Goal: Transaction & Acquisition: Obtain resource

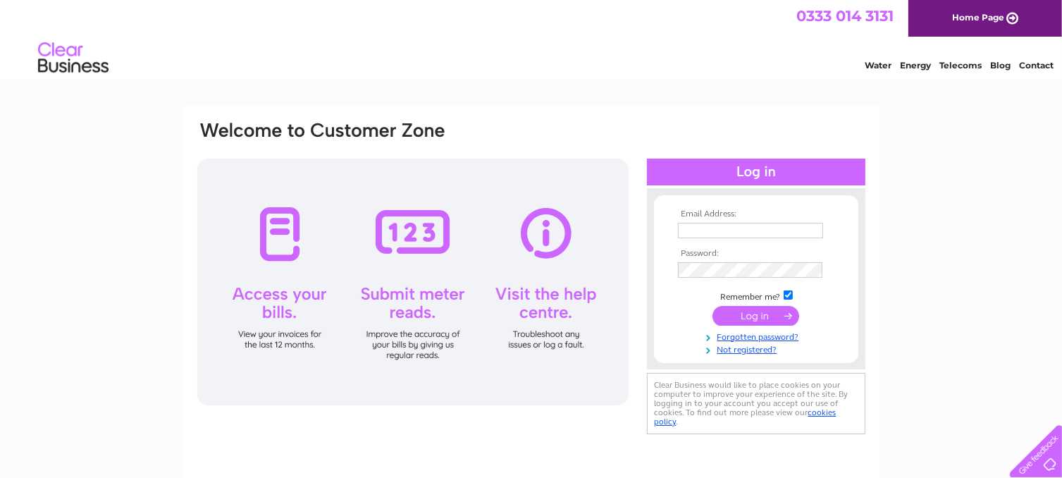
click at [810, 254] on th "Password:" at bounding box center [757, 254] width 164 height 10
click at [701, 226] on input "text" at bounding box center [750, 231] width 145 height 16
type input "[EMAIL_ADDRESS][DOMAIN_NAME]"
click at [763, 313] on input "submit" at bounding box center [756, 316] width 87 height 20
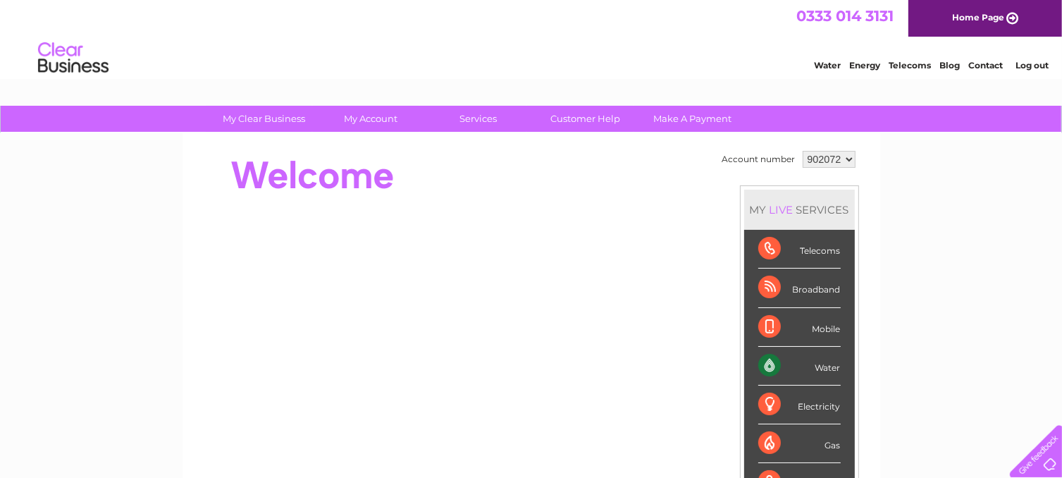
click at [809, 364] on div "Water" at bounding box center [799, 366] width 82 height 39
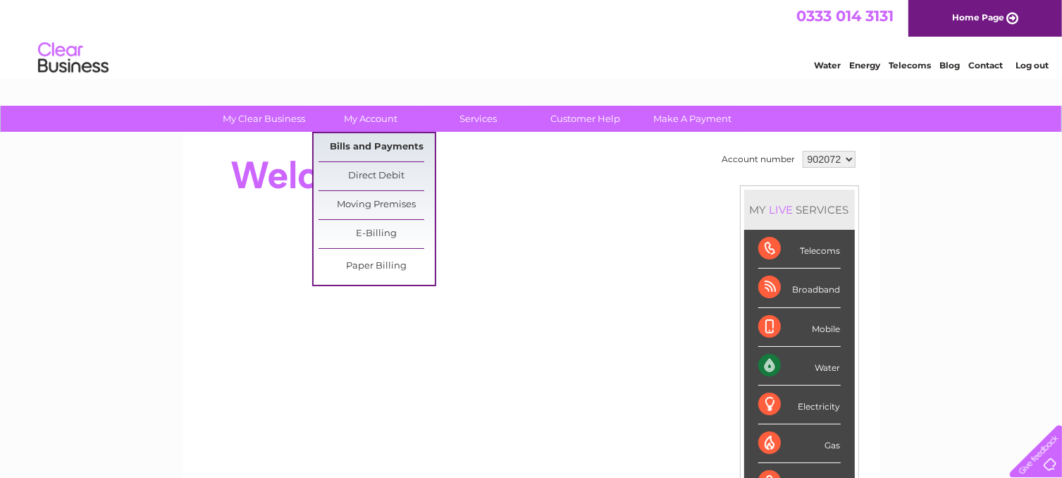
click at [380, 143] on link "Bills and Payments" at bounding box center [377, 147] width 116 height 28
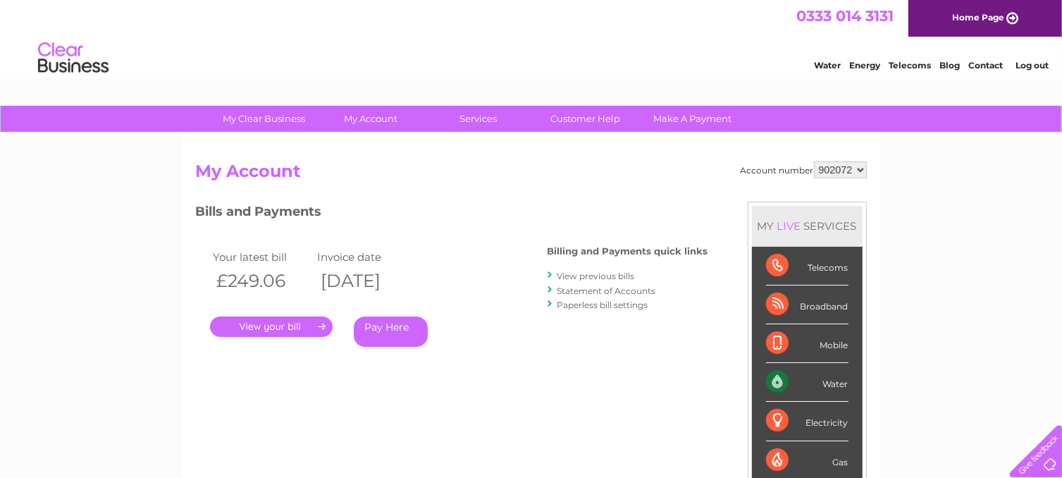
click at [627, 274] on link "View previous bills" at bounding box center [597, 276] width 78 height 11
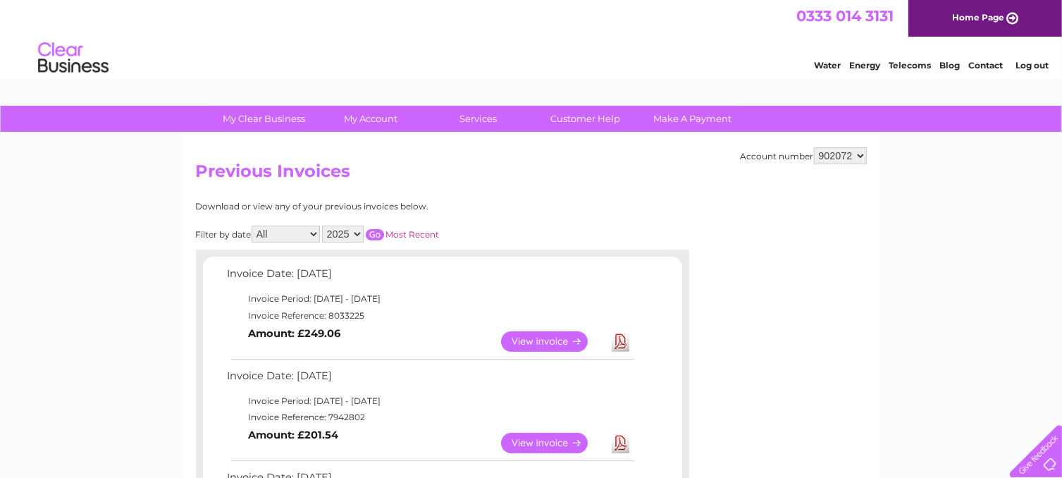
click at [548, 436] on link "View" at bounding box center [553, 443] width 104 height 20
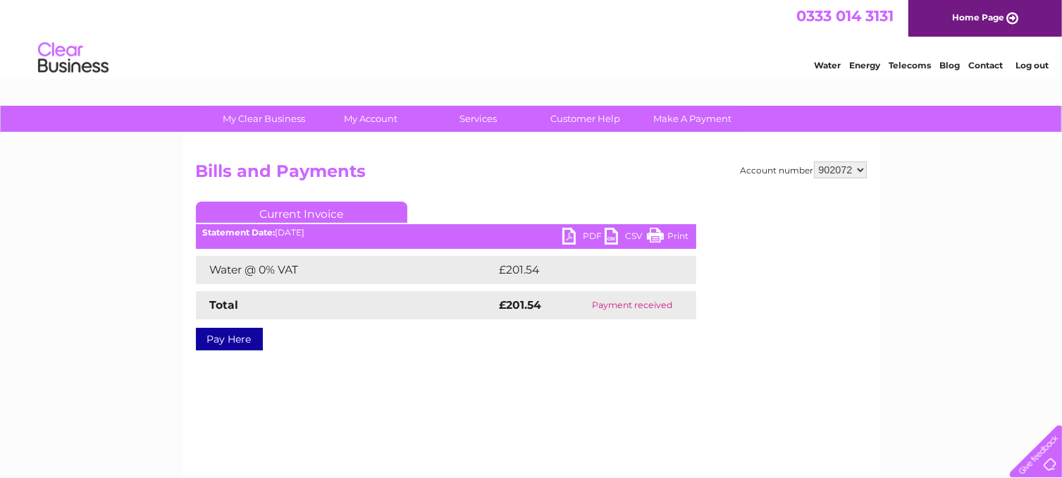
click at [563, 235] on link "PDF" at bounding box center [584, 238] width 42 height 20
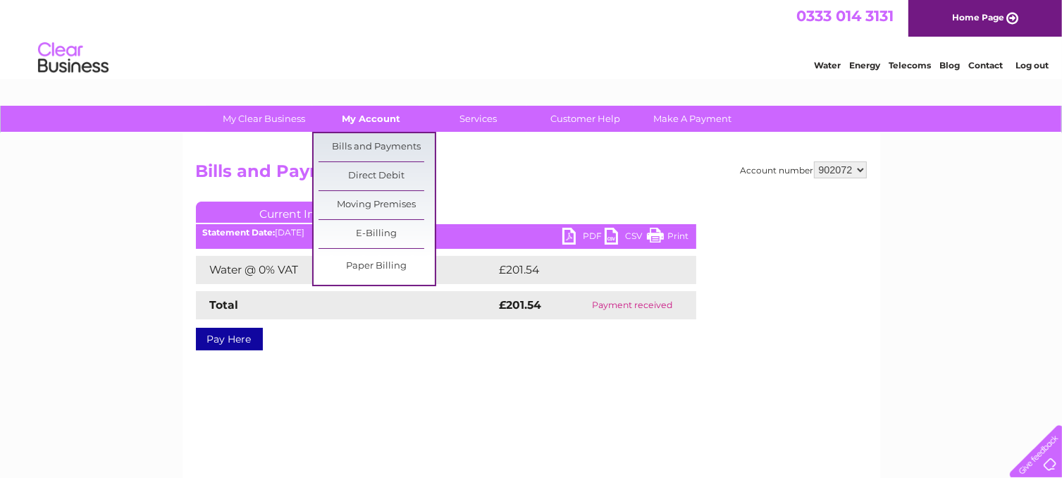
click at [386, 115] on link "My Account" at bounding box center [371, 119] width 116 height 26
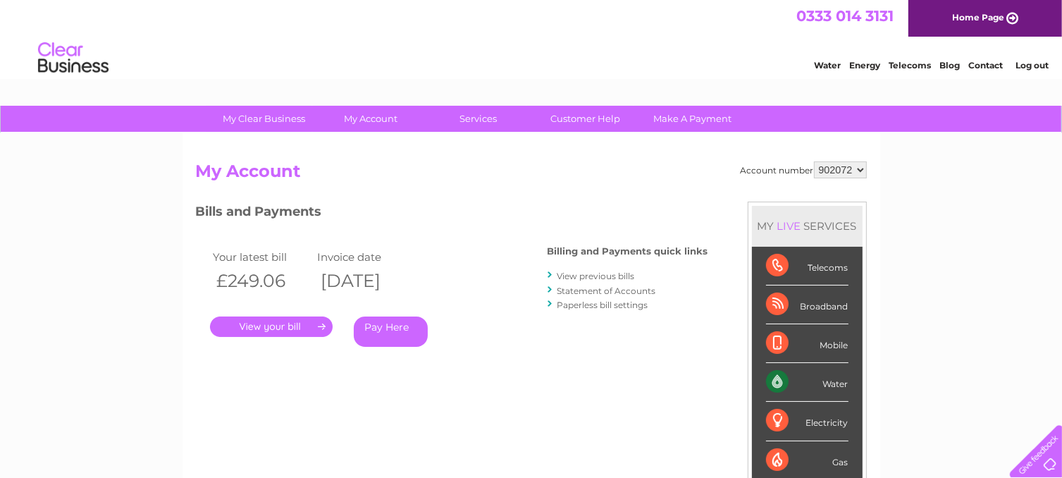
click at [296, 324] on link "." at bounding box center [271, 327] width 123 height 20
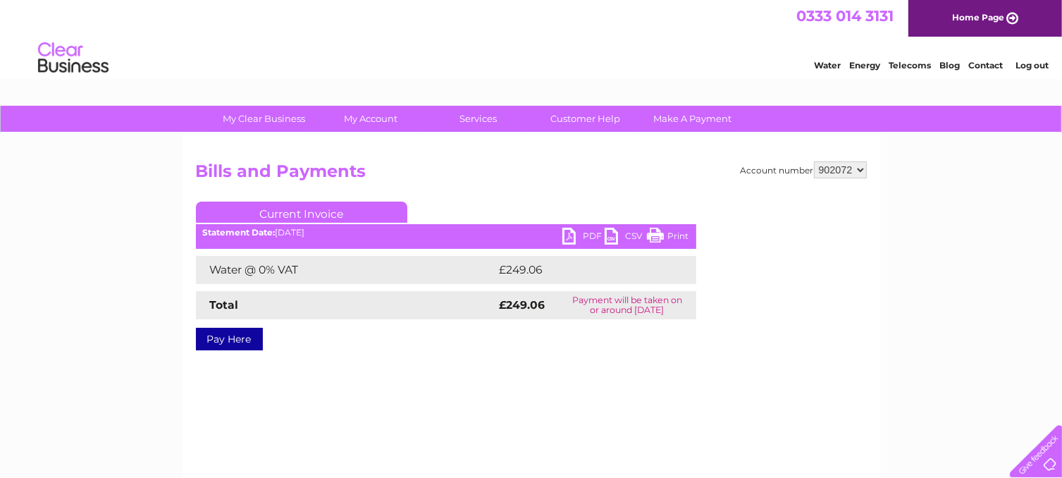
click at [565, 235] on link "PDF" at bounding box center [584, 238] width 42 height 20
